Goal: Check status: Check status

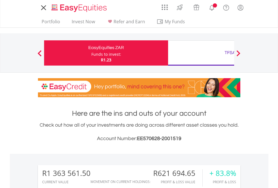
scroll to position [54, 88]
click at [91, 53] on div "Funds to invest:" at bounding box center [106, 55] width 30 height 6
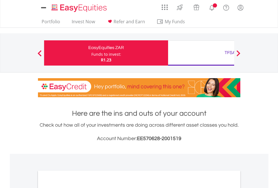
scroll to position [337, 0]
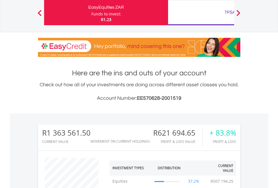
scroll to position [54, 88]
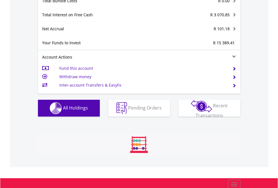
scroll to position [54, 88]
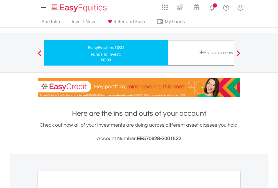
scroll to position [337, 0]
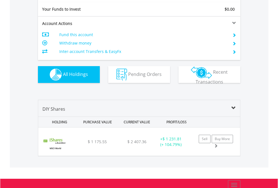
scroll to position [624, 0]
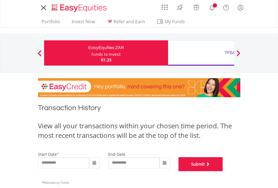
click at [223, 172] on button "Submit" at bounding box center [200, 165] width 44 height 14
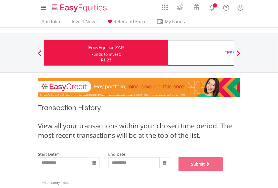
scroll to position [228, 0]
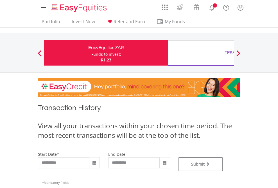
click at [201, 53] on div "TFSA" at bounding box center [229, 53] width 117 height 8
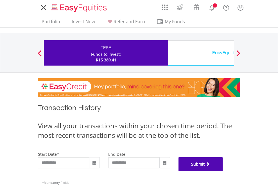
click at [223, 172] on button "Submit" at bounding box center [200, 165] width 44 height 14
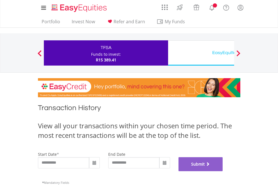
scroll to position [228, 0]
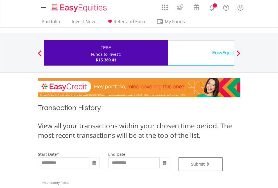
click at [201, 53] on div "EasyEquities USD" at bounding box center [229, 53] width 117 height 8
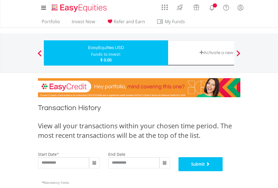
click at [223, 172] on button "Submit" at bounding box center [200, 165] width 44 height 14
